Goal: Complete application form

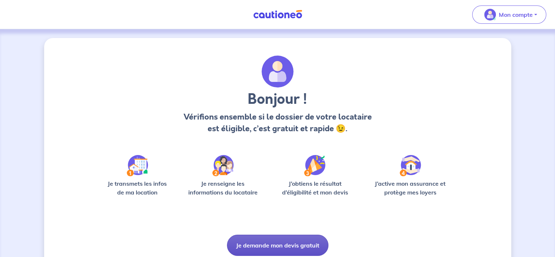
click at [272, 246] on button "Je demande mon devis gratuit" at bounding box center [277, 244] width 101 height 21
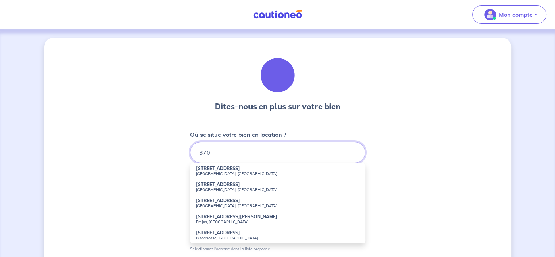
type input "370"
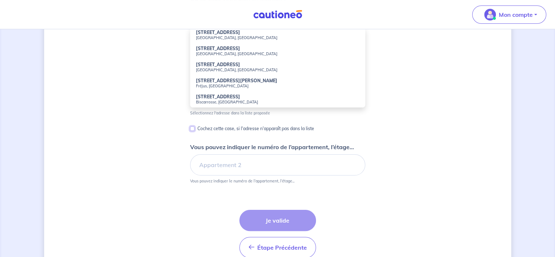
scroll to position [91, 0]
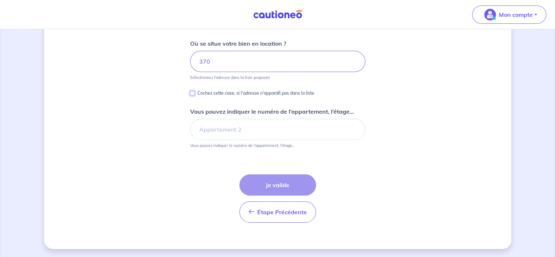
click at [190, 91] on input "Cochez cette case, si l'adresse n'apparaît pas dans la liste" at bounding box center [192, 93] width 4 height 4
checkbox input "true"
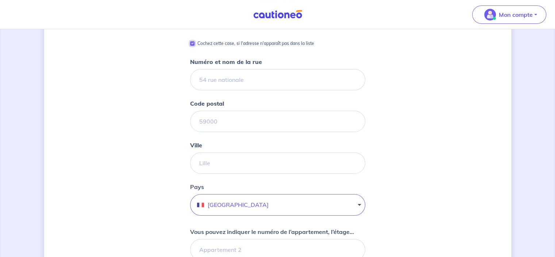
scroll to position [0, 0]
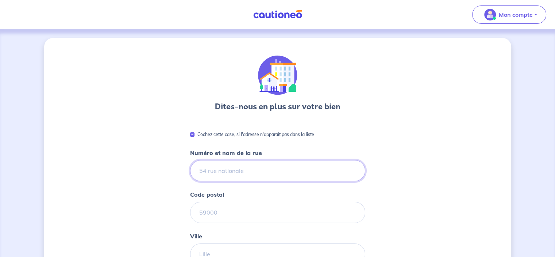
click at [248, 173] on input "Numéro et nom de la rue" at bounding box center [277, 170] width 175 height 21
type input """
type input "370 Route de genas"
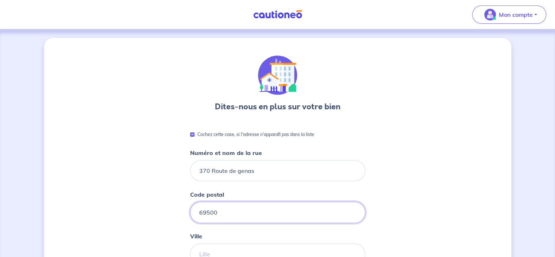
type input "69500"
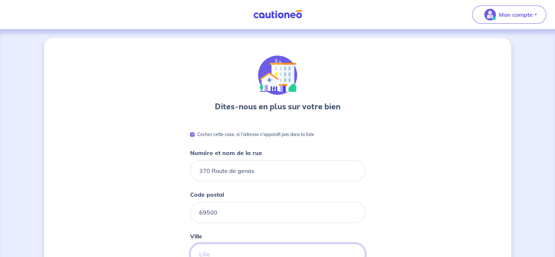
type input "L"
type input "Bron"
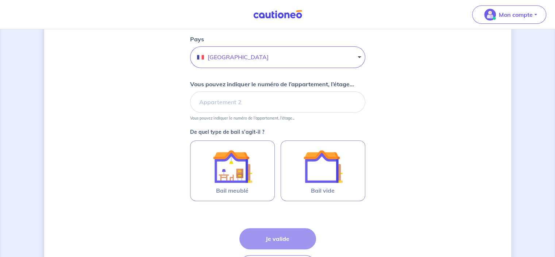
scroll to position [241, 0]
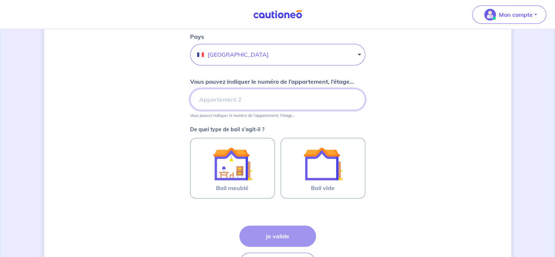
click at [244, 102] on input "Vous pouvez indiquer le numéro de l’appartement, l’étage..." at bounding box center [277, 99] width 175 height 21
